Goal: Transaction & Acquisition: Book appointment/travel/reservation

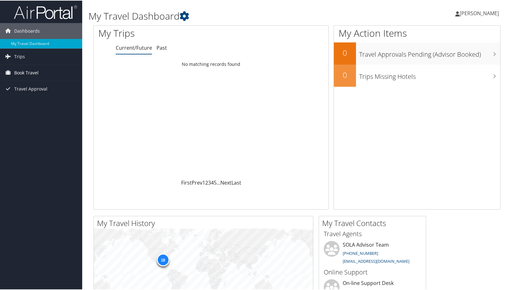
click at [20, 71] on span "Book Travel" at bounding box center [26, 72] width 24 height 16
click at [30, 93] on link "Book/Manage Online Trips" at bounding box center [41, 93] width 82 height 9
click at [32, 95] on link "Book/Manage Online Trips" at bounding box center [41, 93] width 82 height 9
